Goal: Information Seeking & Learning: Compare options

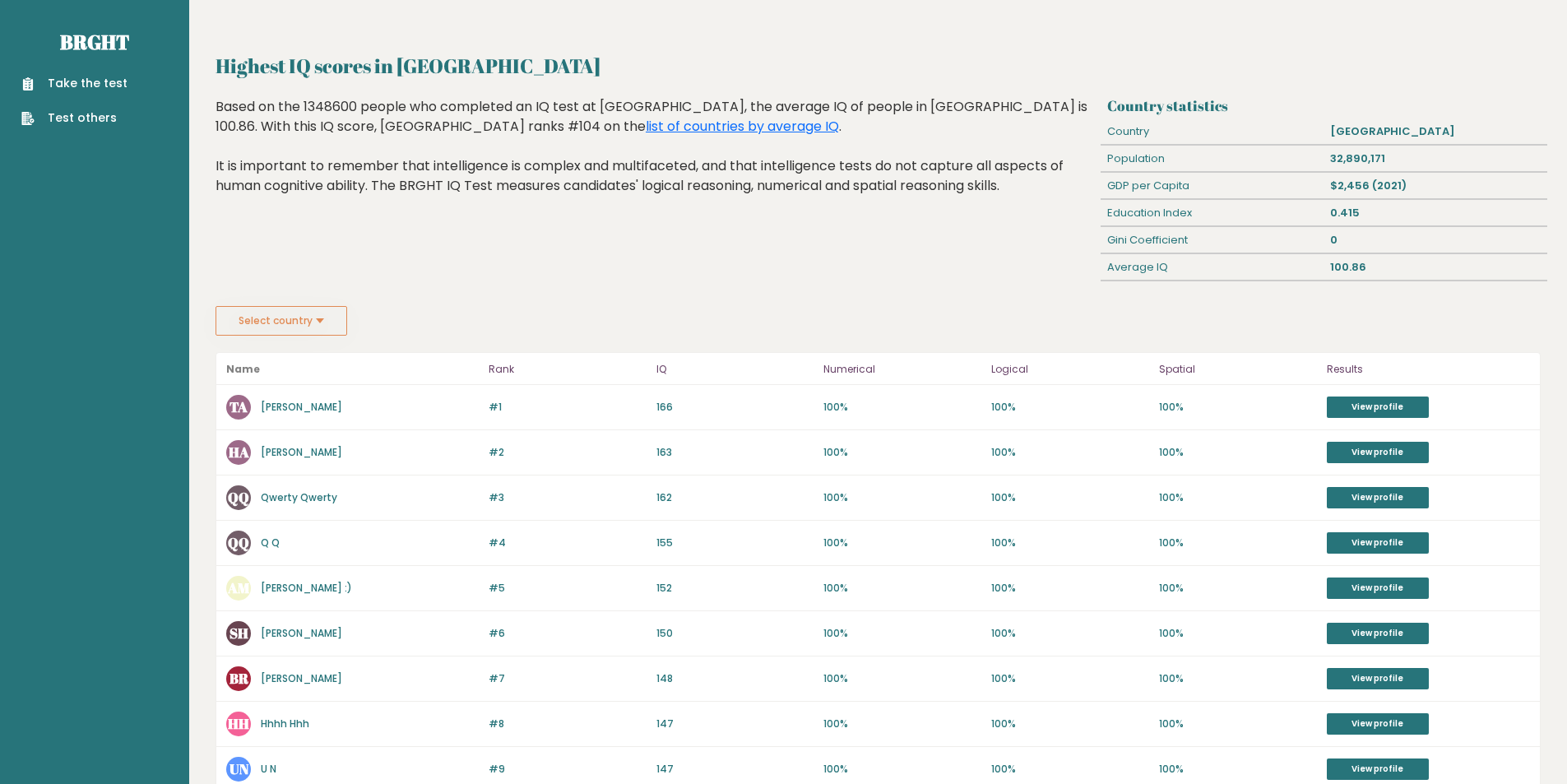
click at [318, 320] on button "Select country" at bounding box center [281, 320] width 132 height 29
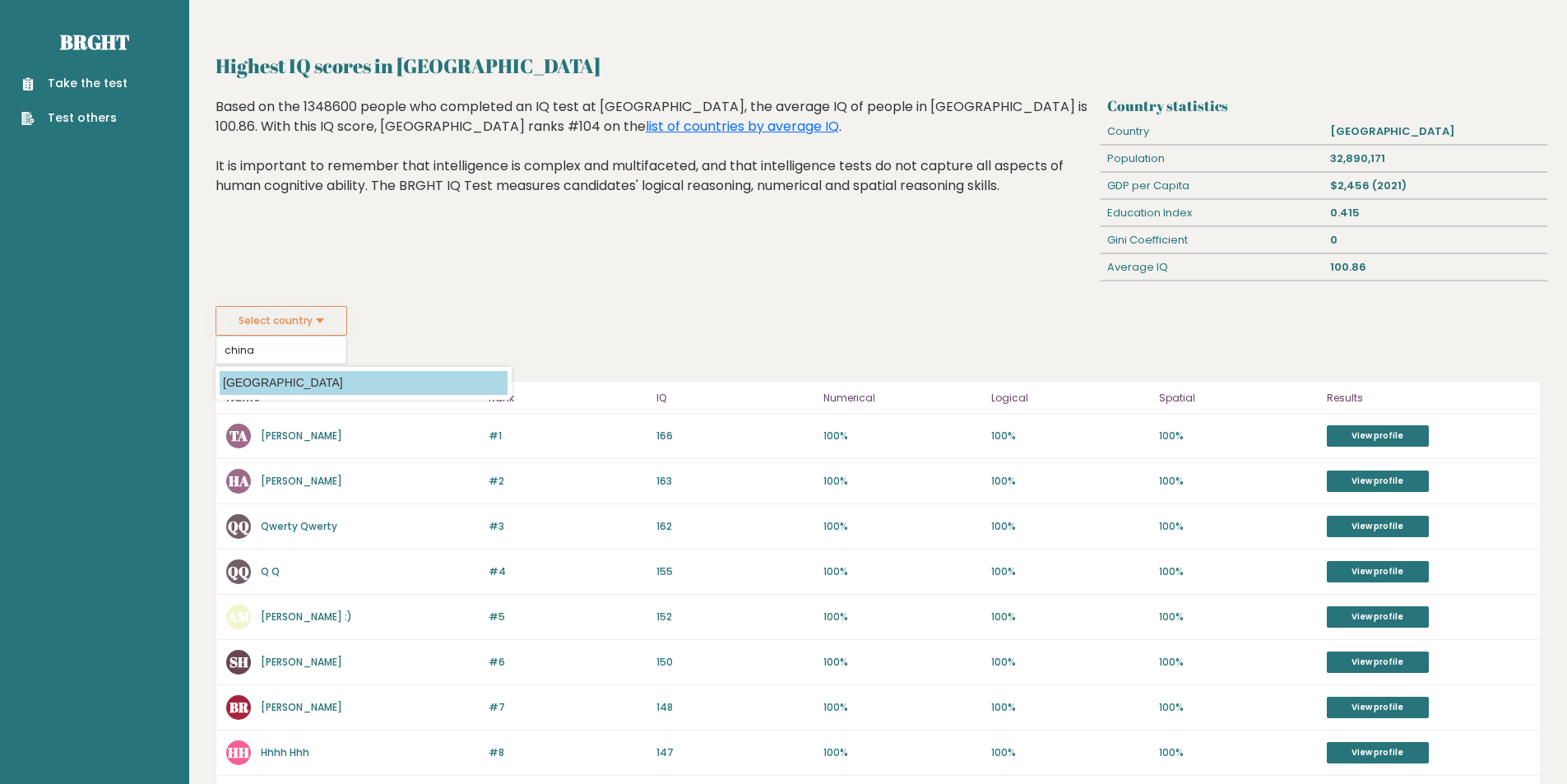
click at [305, 392] on option "[GEOGRAPHIC_DATA]" at bounding box center [363, 382] width 288 height 23
type input "[GEOGRAPHIC_DATA]"
click at [320, 313] on button "Select country" at bounding box center [281, 320] width 132 height 29
click at [273, 397] on datalist "Country Afghanistan Albania Algeria American Samoa Andorra Angola Anguilla Anta…" at bounding box center [363, 382] width 296 height 33
click at [270, 391] on option "[GEOGRAPHIC_DATA]" at bounding box center [363, 382] width 288 height 23
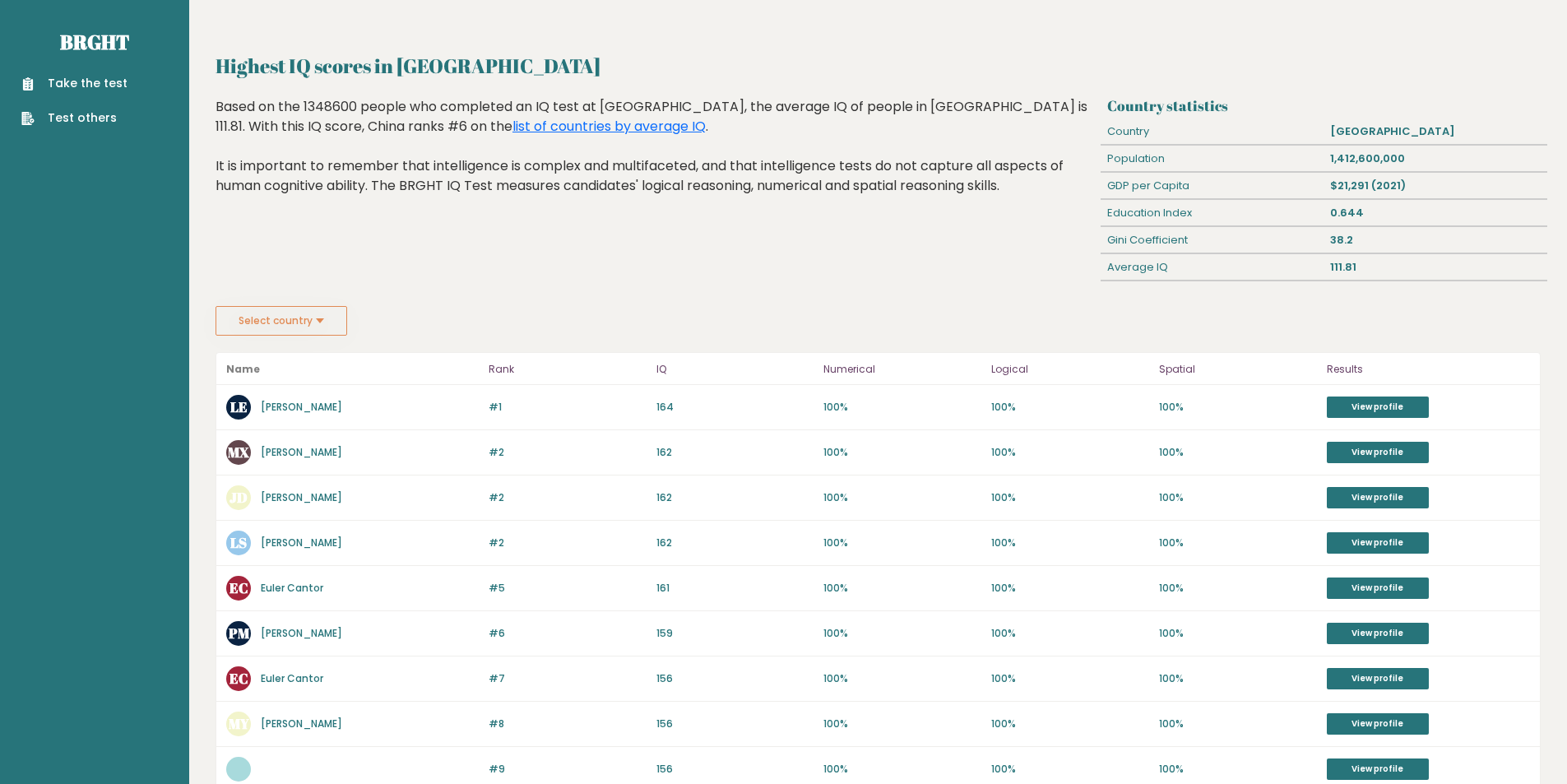
click at [320, 317] on button "Select country" at bounding box center [281, 320] width 132 height 29
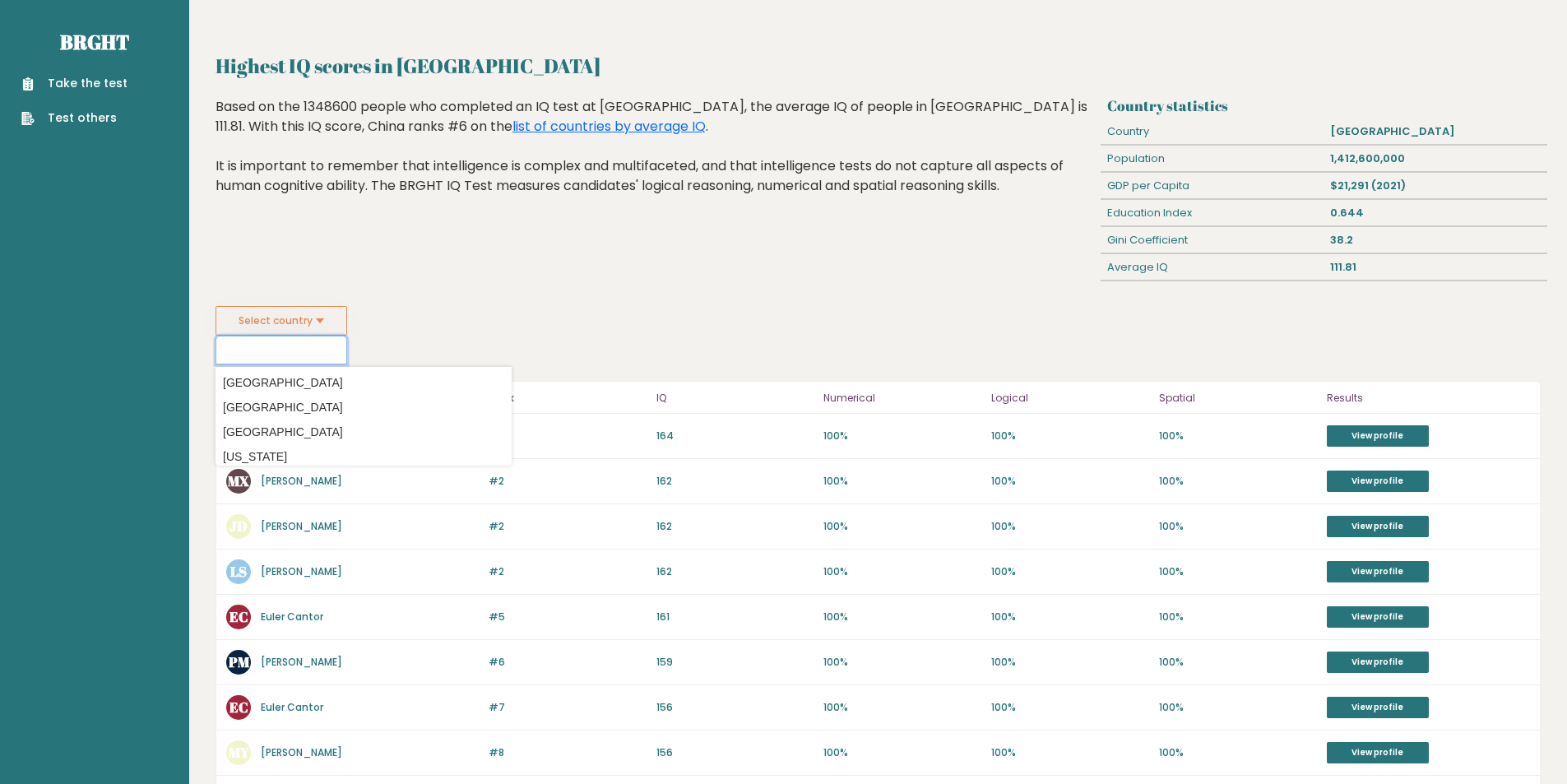
click at [238, 361] on input at bounding box center [281, 350] width 132 height 29
click at [321, 454] on option "[GEOGRAPHIC_DATA]" at bounding box center [363, 457] width 288 height 23
type input "[GEOGRAPHIC_DATA]"
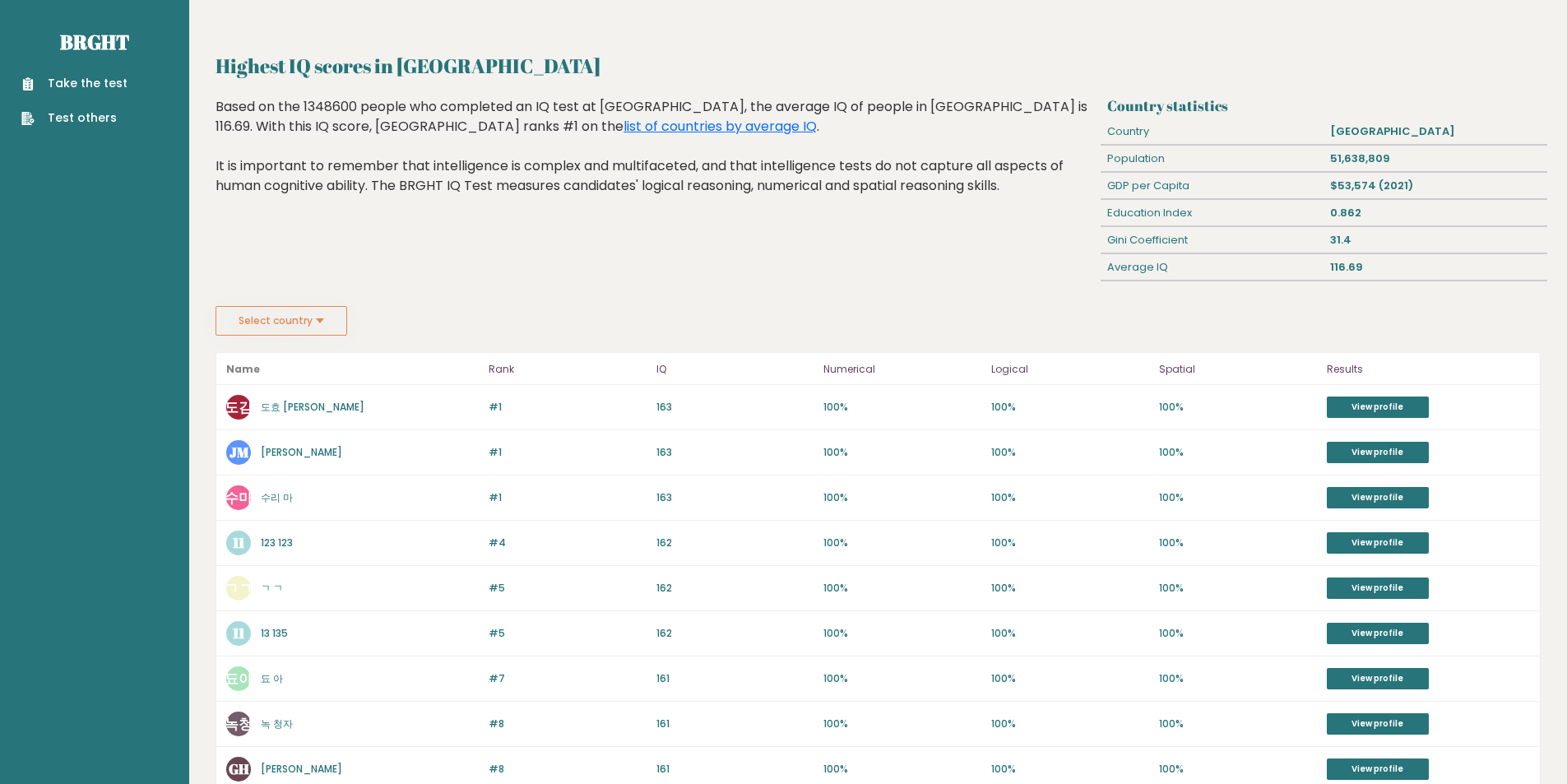
click at [336, 311] on button "Select country" at bounding box center [281, 320] width 132 height 29
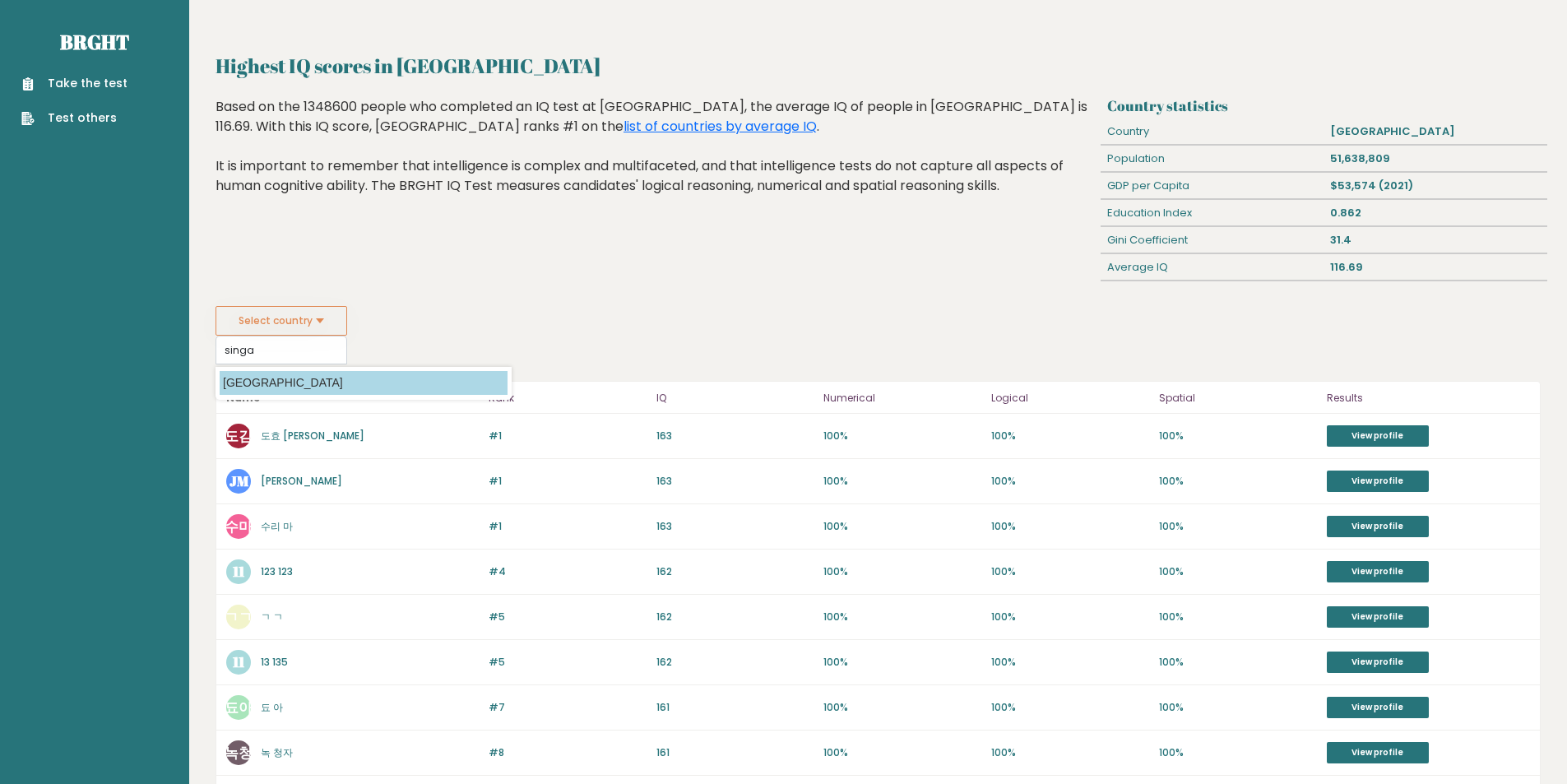
click at [295, 376] on option "[GEOGRAPHIC_DATA]" at bounding box center [363, 382] width 288 height 23
type input "[GEOGRAPHIC_DATA]"
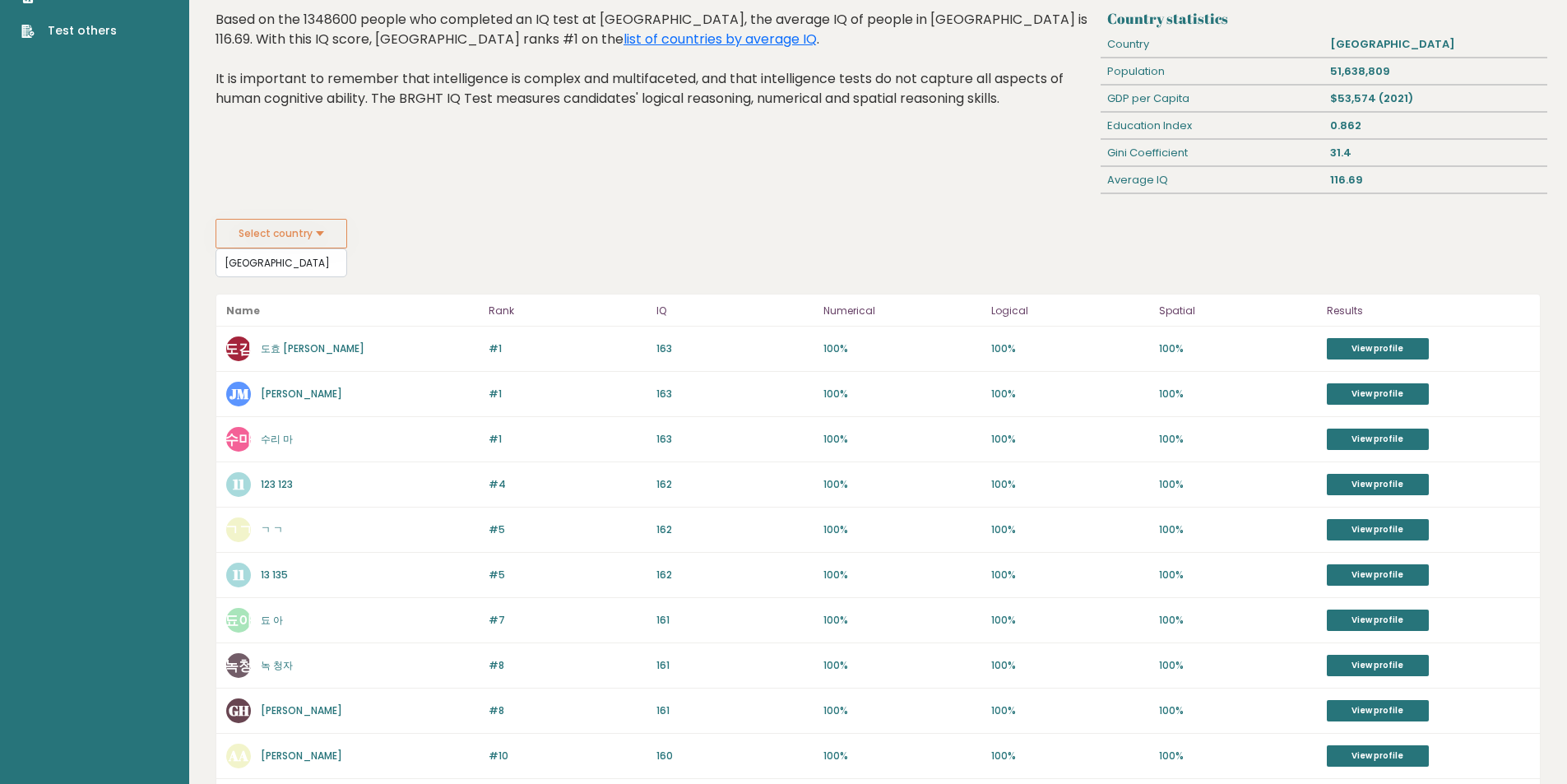
scroll to position [164, 0]
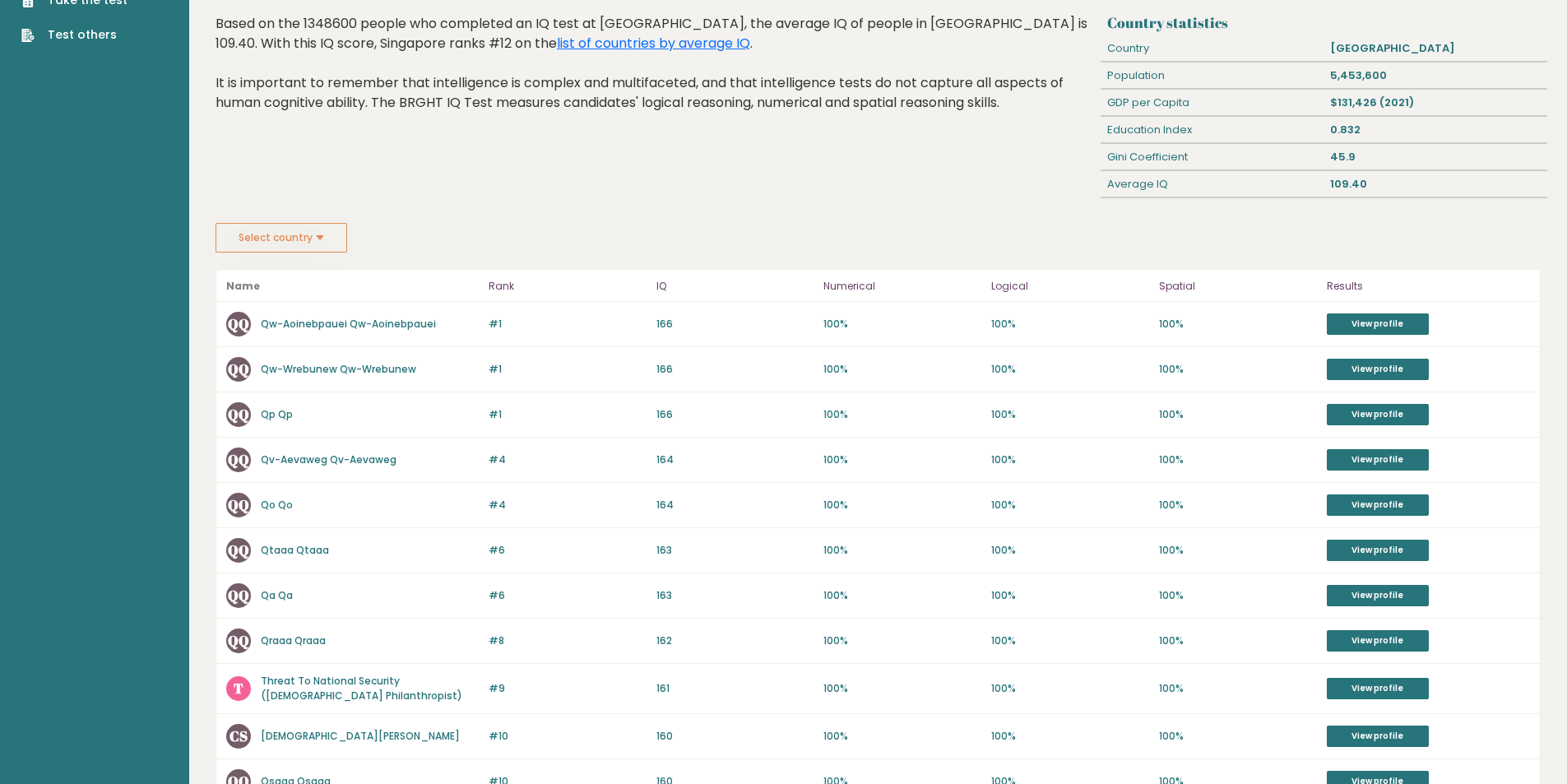
scroll to position [82, 0]
